Goal: Task Accomplishment & Management: Use online tool/utility

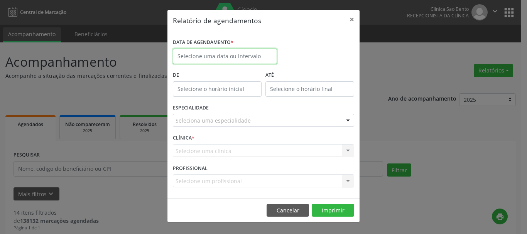
click at [240, 49] on input "text" at bounding box center [225, 56] width 104 height 15
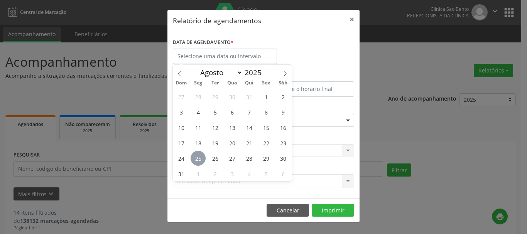
click at [200, 159] on span "25" at bounding box center [198, 158] width 15 height 15
type input "[DATE]"
click at [200, 159] on span "25" at bounding box center [198, 158] width 15 height 15
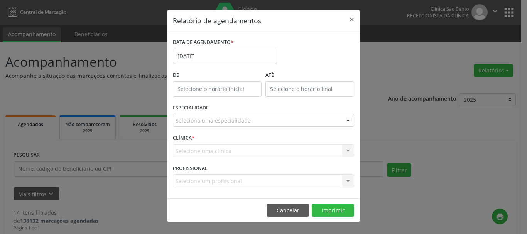
click at [284, 121] on div "Seleciona uma especialidade" at bounding box center [263, 120] width 181 height 13
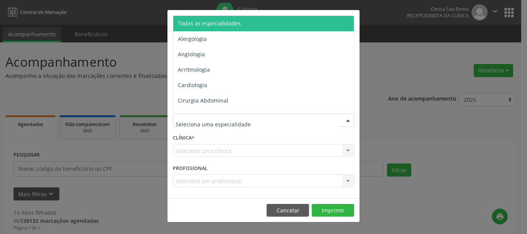
click at [279, 29] on span "Todas as especialidades" at bounding box center [264, 23] width 182 height 15
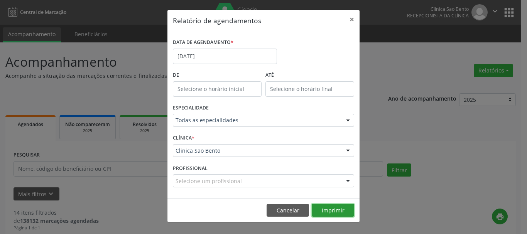
click at [333, 210] on button "Imprimir" at bounding box center [333, 210] width 42 height 13
click at [495, 48] on div "Relatório de agendamentos × DATA DE AGENDAMENTO * [DATE] De ATÉ ESPECIALIDADE T…" at bounding box center [263, 117] width 527 height 234
drag, startPoint x: 288, startPoint y: 209, endPoint x: 414, endPoint y: 83, distance: 178.4
click at [288, 209] on button "Cancelar" at bounding box center [288, 210] width 42 height 13
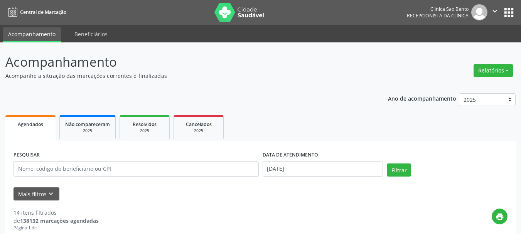
click at [494, 10] on icon "" at bounding box center [495, 11] width 8 height 8
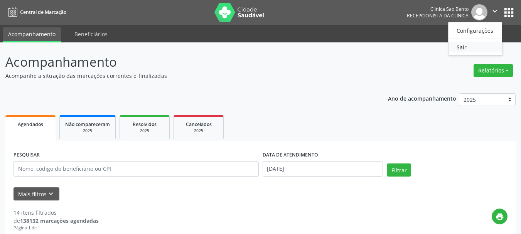
click at [475, 49] on link "Sair" at bounding box center [475, 47] width 53 height 11
